Goal: Task Accomplishment & Management: Use online tool/utility

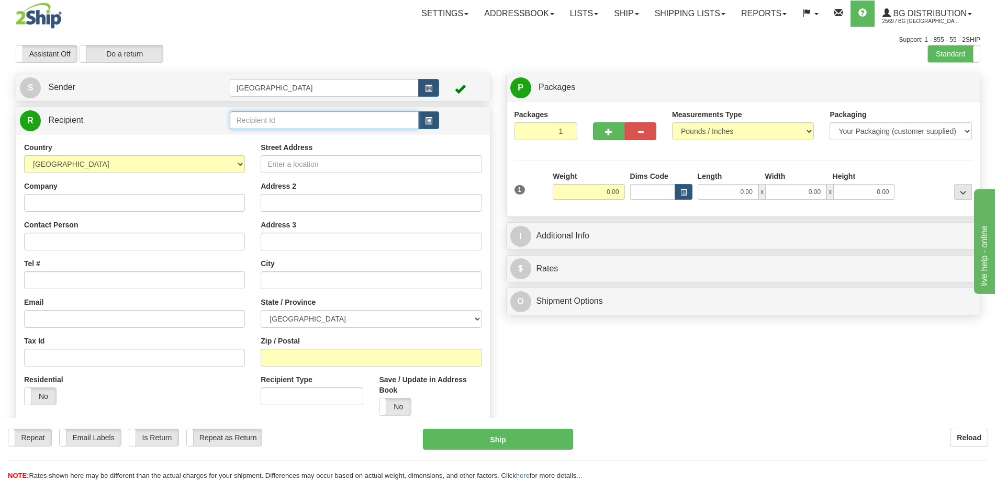
click at [279, 124] on input "text" at bounding box center [324, 120] width 189 height 18
click at [287, 137] on div "5920" at bounding box center [321, 137] width 179 height 12
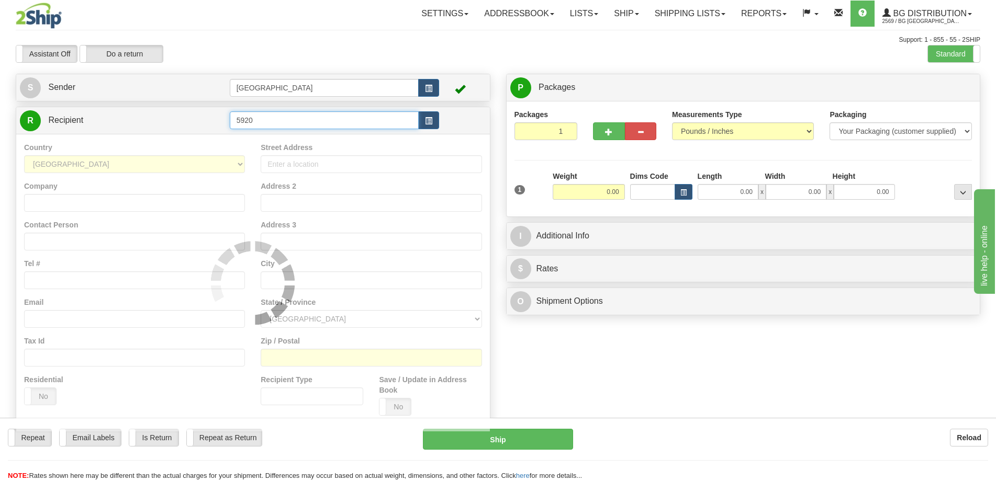
type input "5920"
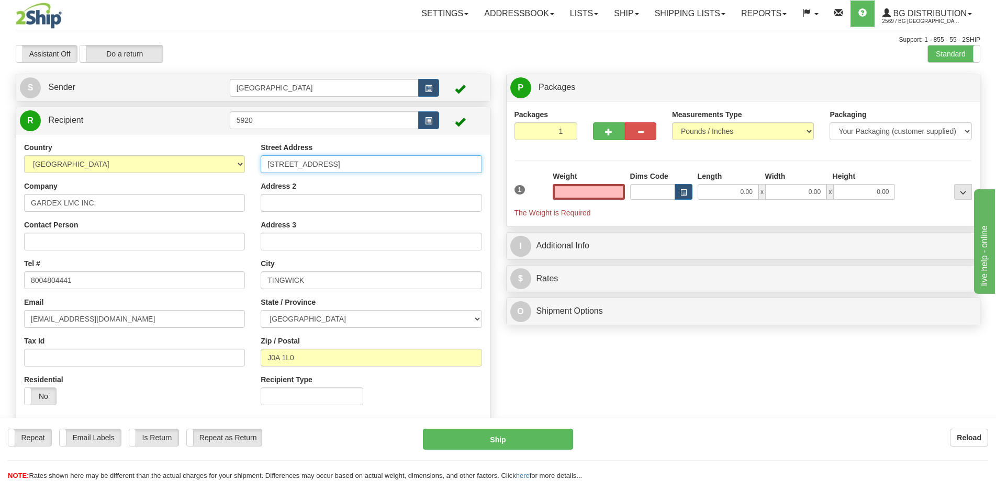
type input "0.00"
drag, startPoint x: 406, startPoint y: 172, endPoint x: 169, endPoint y: 163, distance: 237.7
click at [169, 163] on div "Country AFGHANISTAN ALAND ISLANDS ALBANIA ALGERIA AMERICAN SAMOA ANDORRA ANGOLA…" at bounding box center [253, 277] width 474 height 271
type input "370 rue Girouard"
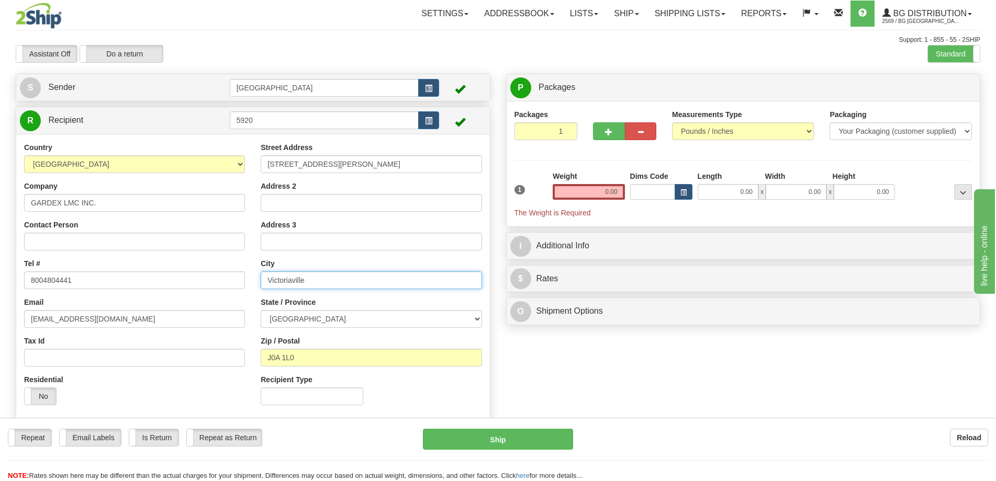
type input "Victoriaville"
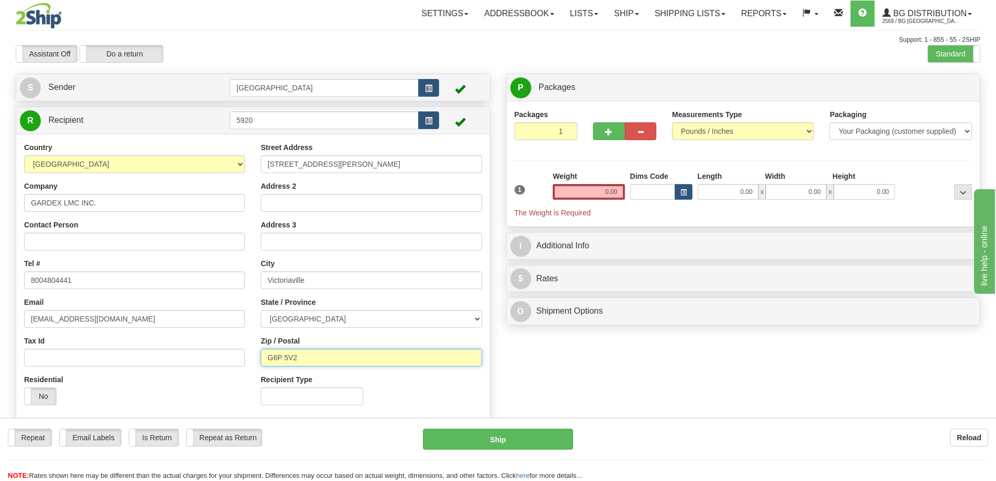
type input "G6P 5V2"
click at [748, 194] on input "0.00" at bounding box center [728, 192] width 61 height 16
type input "12.00"
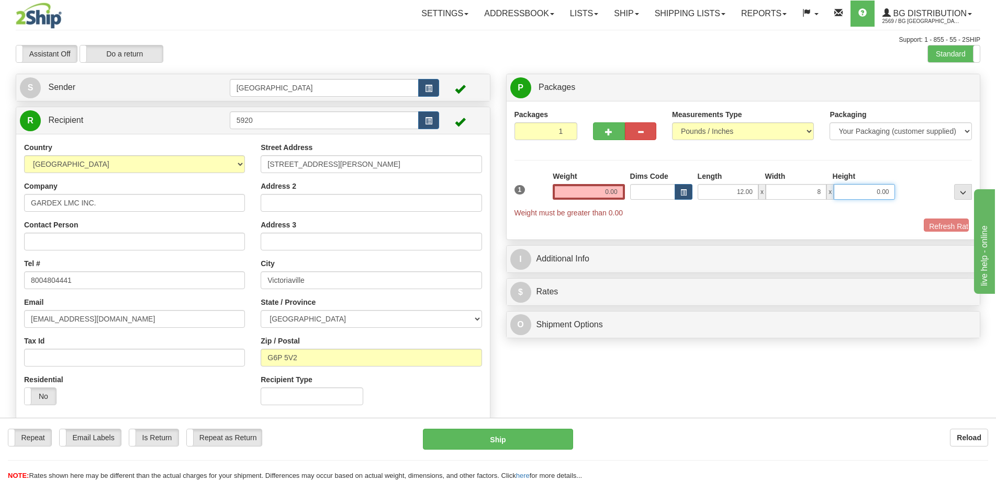
type input "8.00"
type input "7.00"
click at [599, 194] on input "0.00" at bounding box center [589, 192] width 72 height 16
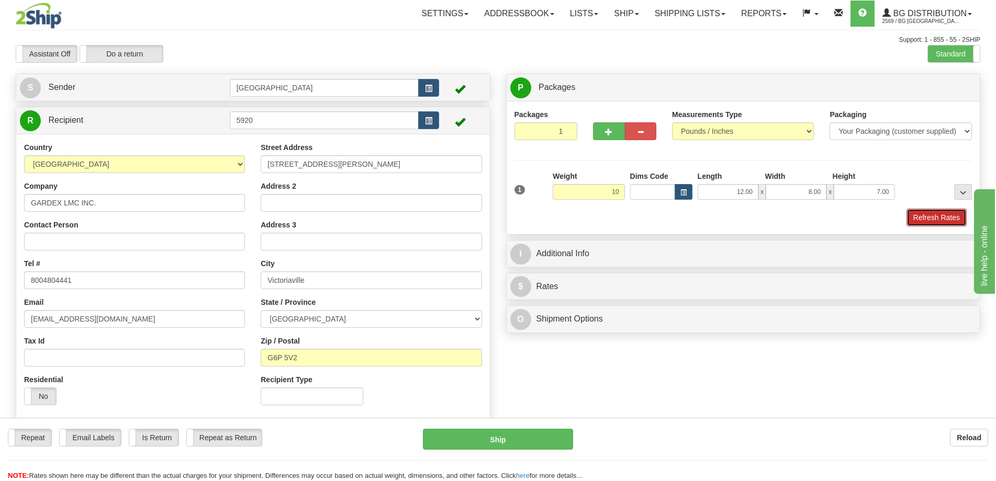
type input "10.00"
click at [912, 212] on button "Refresh Rates" at bounding box center [936, 218] width 60 height 18
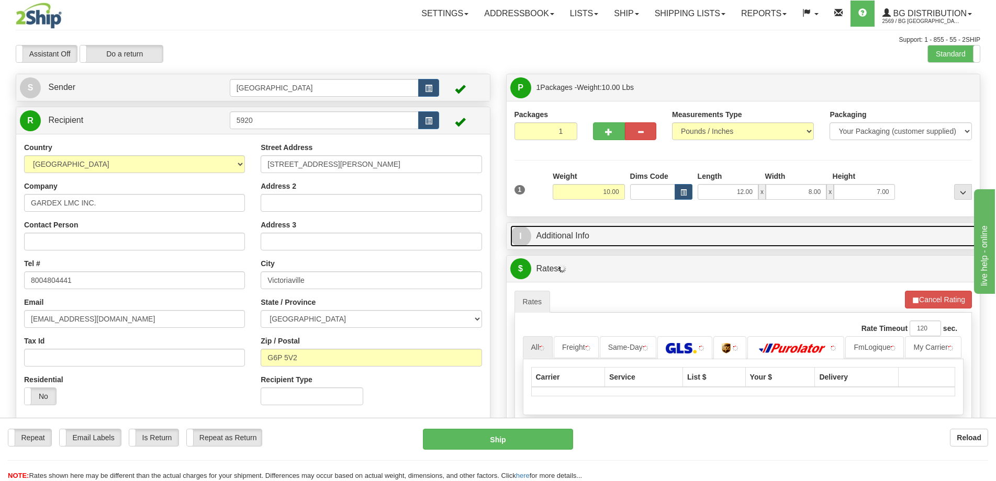
click at [894, 226] on link "I Additional Info" at bounding box center [743, 236] width 466 height 21
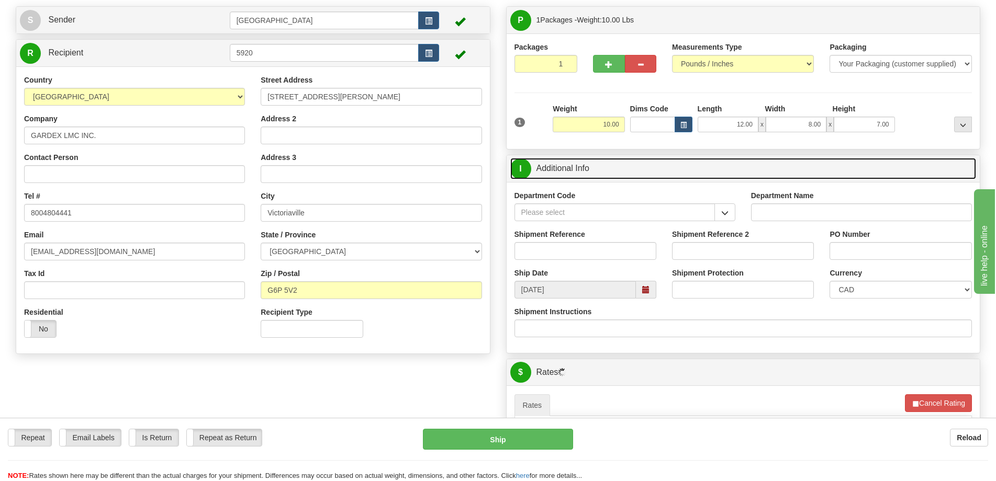
scroll to position [157, 0]
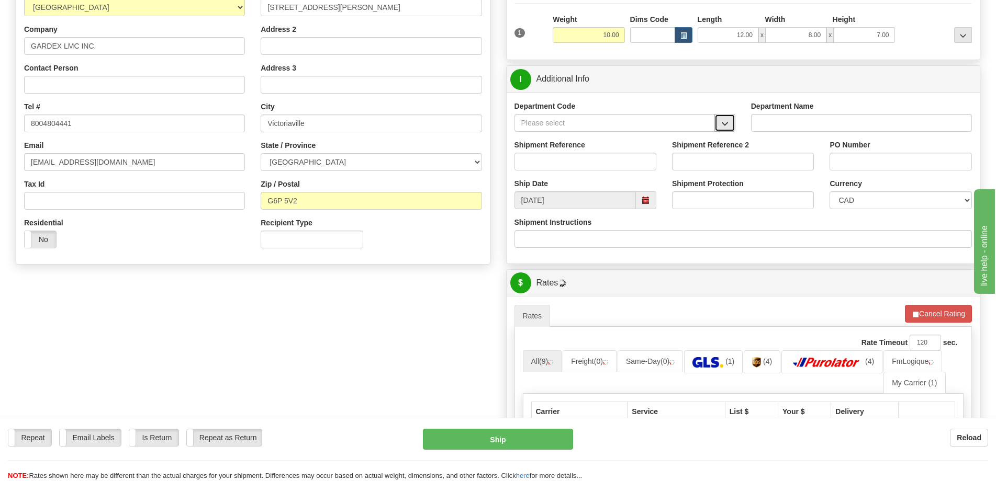
click at [722, 117] on button "button" at bounding box center [724, 123] width 21 height 18
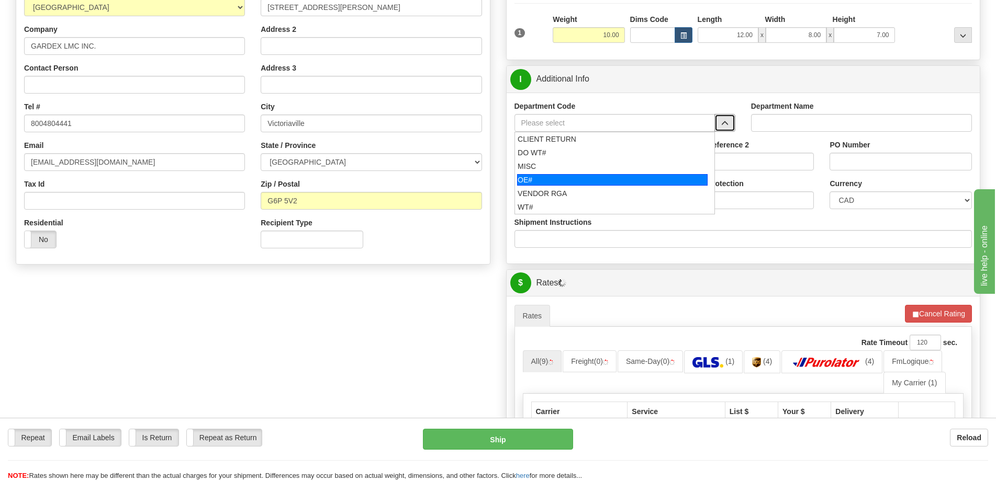
click at [599, 179] on div "OE#" at bounding box center [612, 180] width 190 height 12
type input "OE#"
type input "ORDERS"
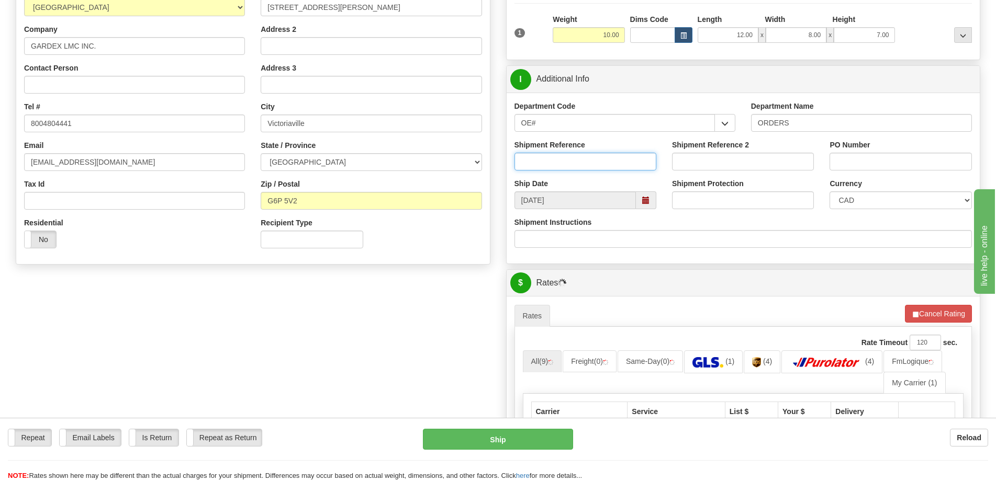
click at [601, 158] on input "Shipment Reference" at bounding box center [585, 162] width 142 height 18
type input "50322895-00"
click at [868, 155] on input "PO Number" at bounding box center [900, 162] width 142 height 18
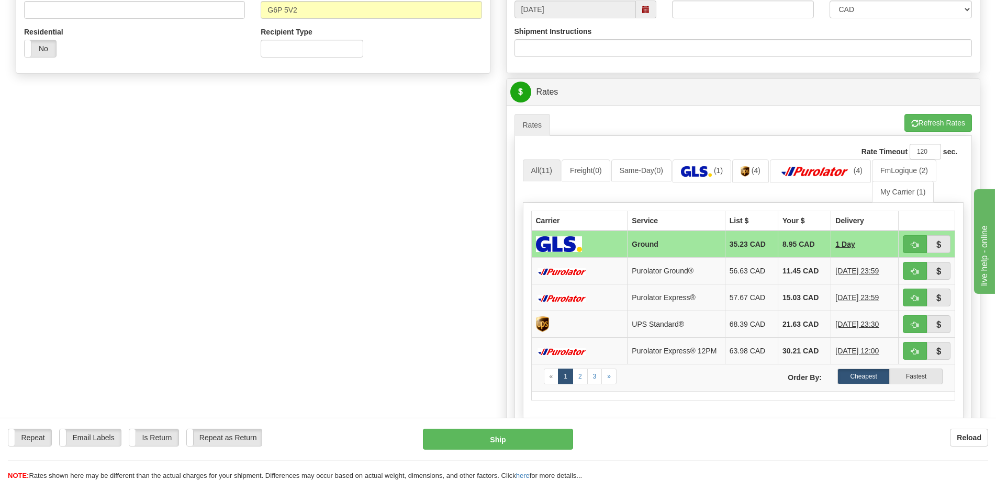
scroll to position [366, 0]
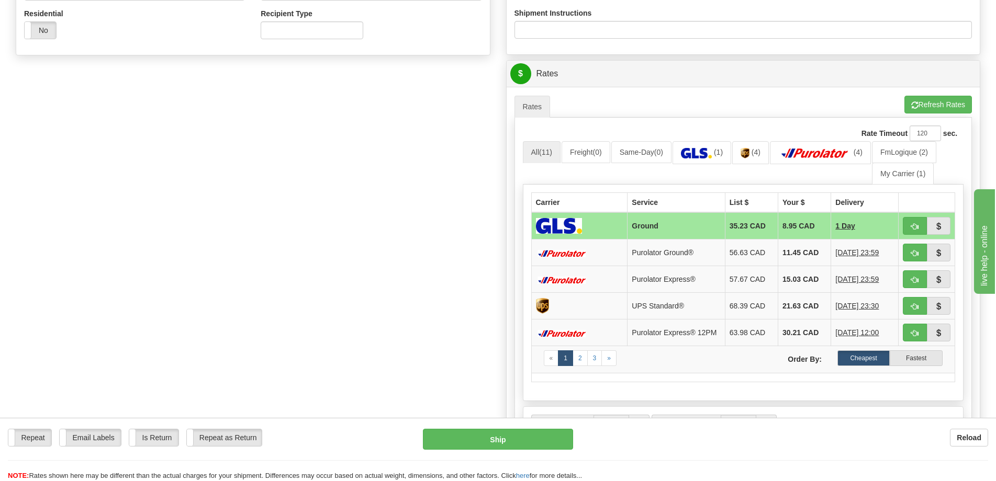
type input "."
click at [914, 249] on button "button" at bounding box center [915, 253] width 24 height 18
type input "260"
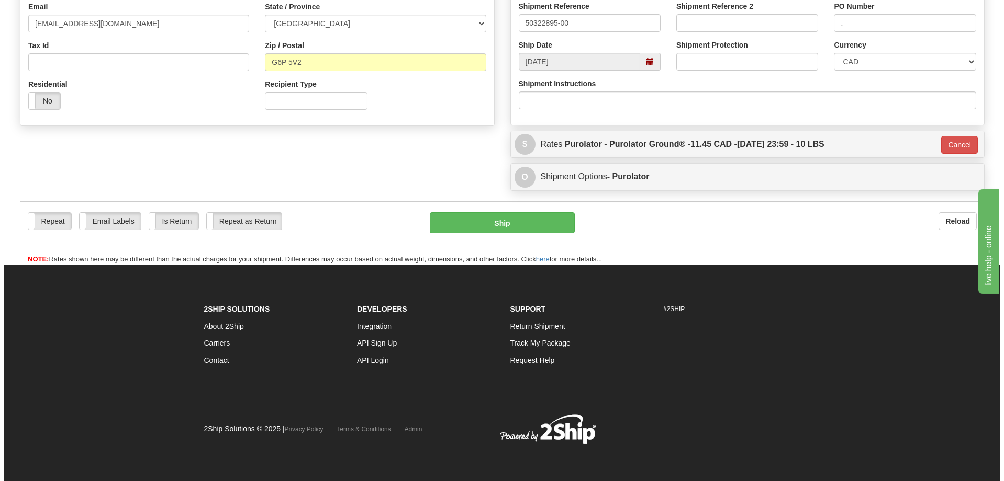
scroll to position [296, 0]
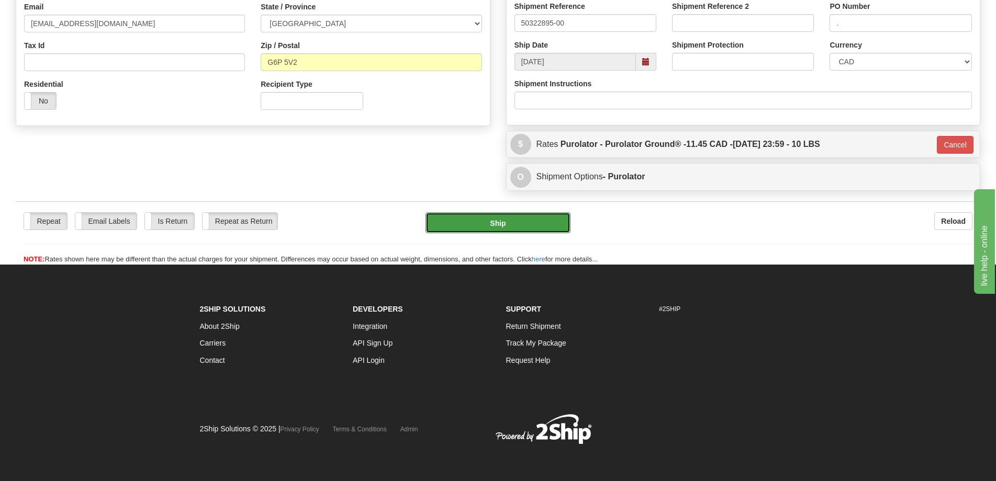
click at [523, 229] on button "Ship" at bounding box center [497, 222] width 145 height 21
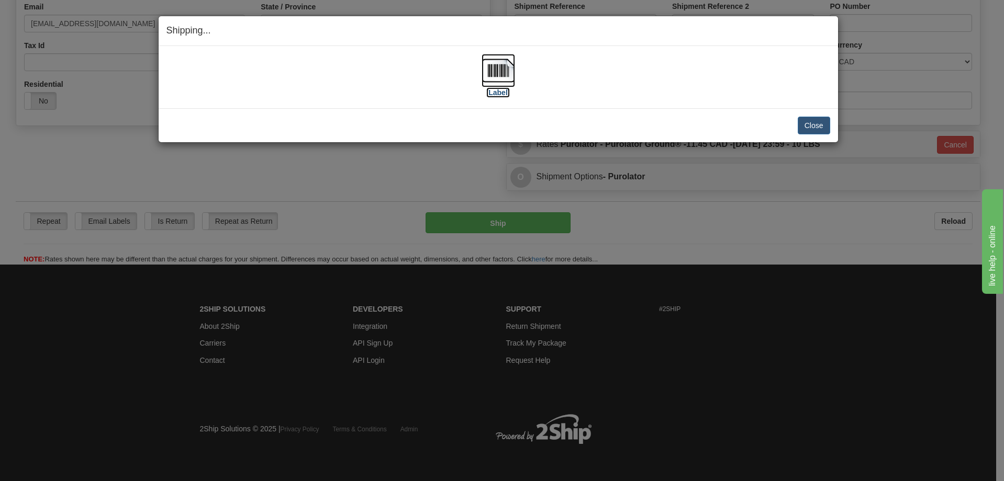
click at [496, 84] on img at bounding box center [497, 70] width 33 height 33
click at [811, 130] on button "Close" at bounding box center [814, 126] width 32 height 18
